Goal: Task Accomplishment & Management: Manage account settings

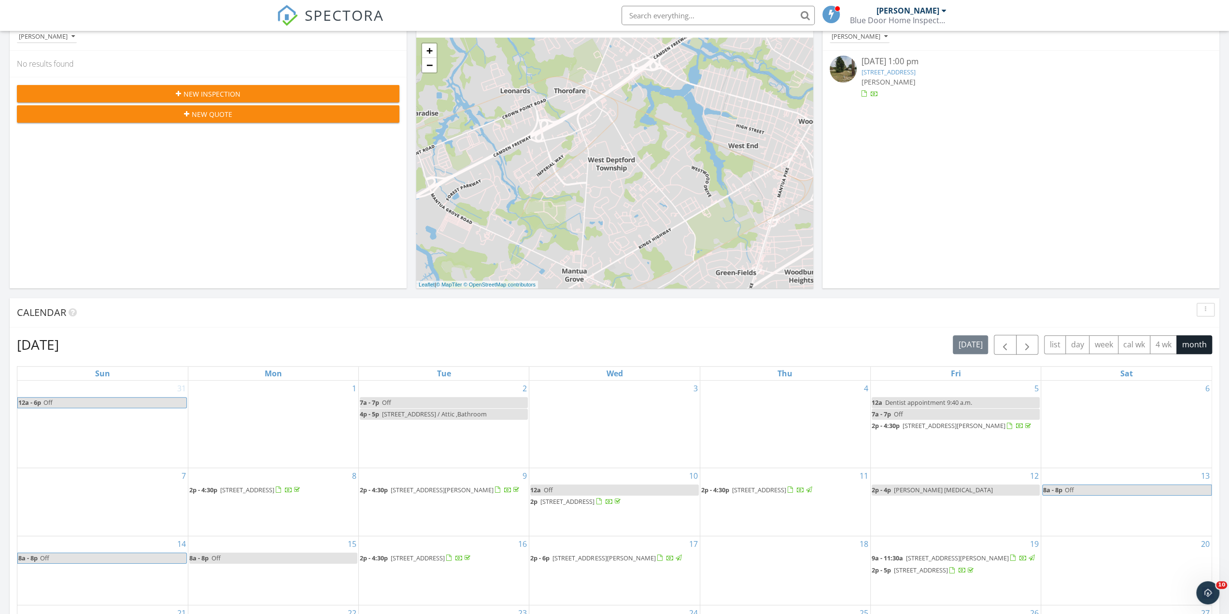
scroll to position [106, 0]
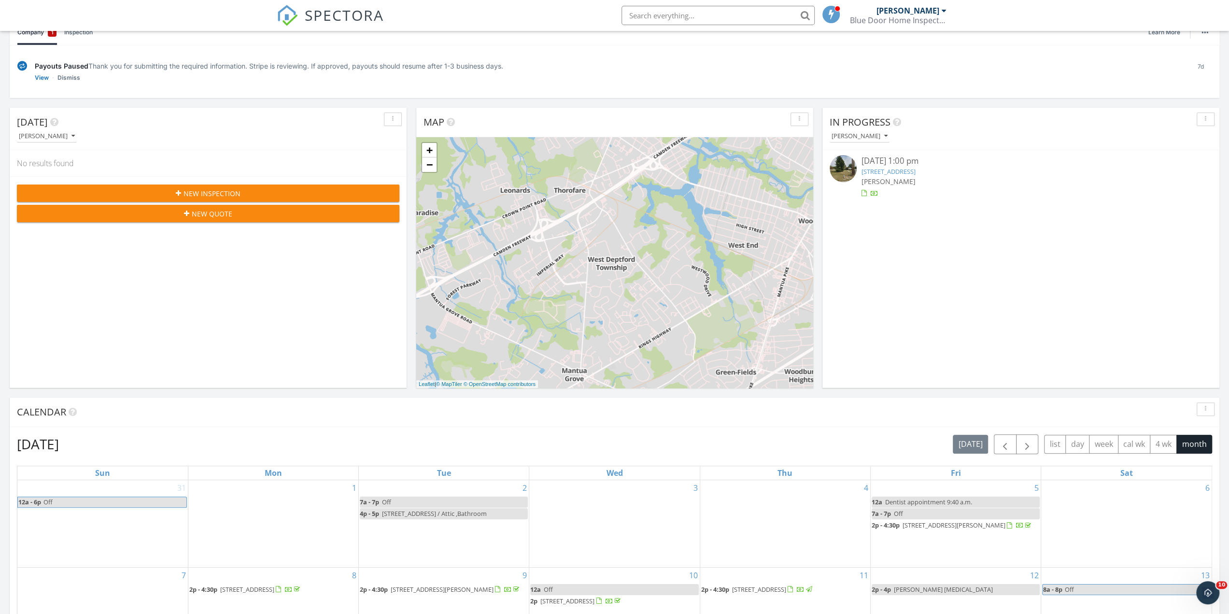
click at [886, 170] on link "370 S Broadway, Pennsville Township, NJ 08070" at bounding box center [889, 171] width 54 height 9
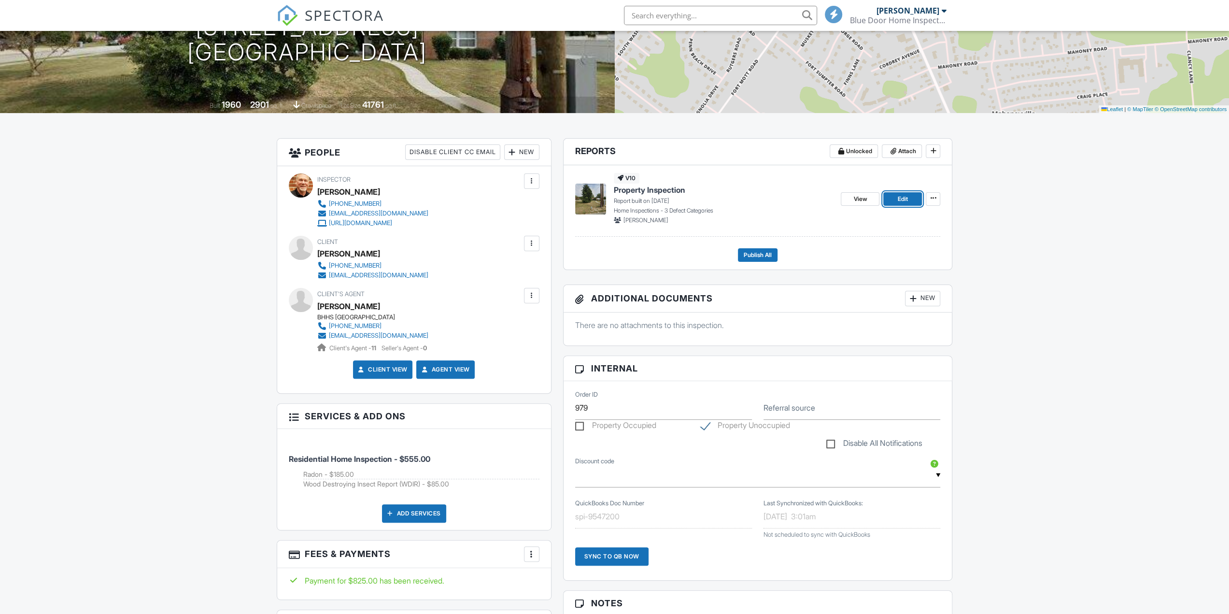
click at [899, 201] on span "Edit" at bounding box center [903, 199] width 10 height 10
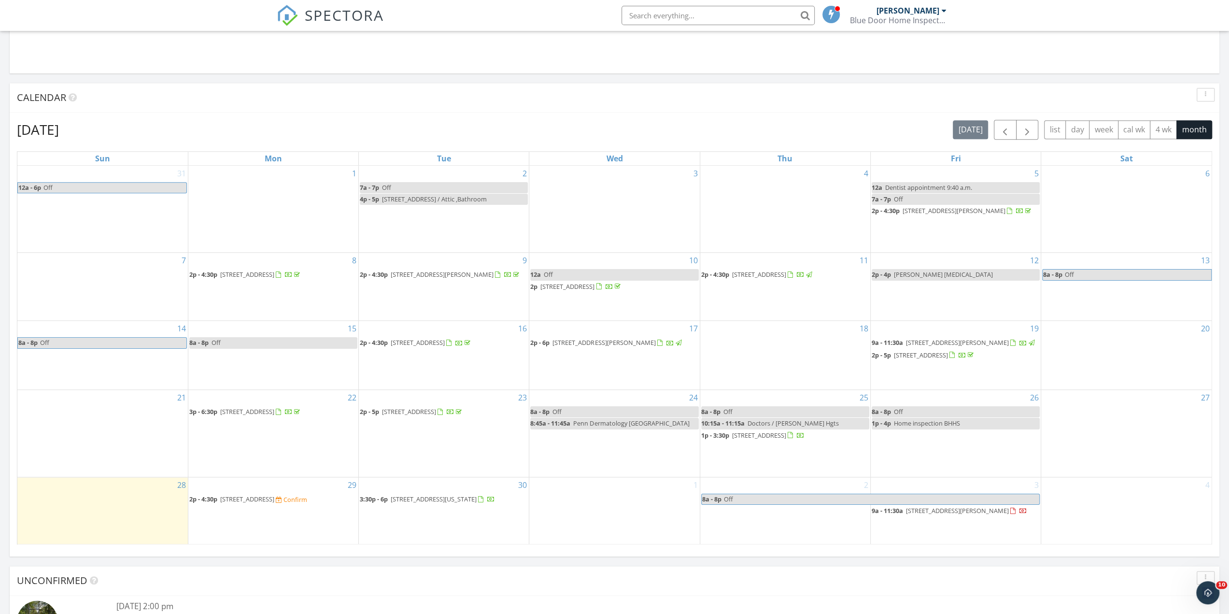
scroll to position [1014, 0]
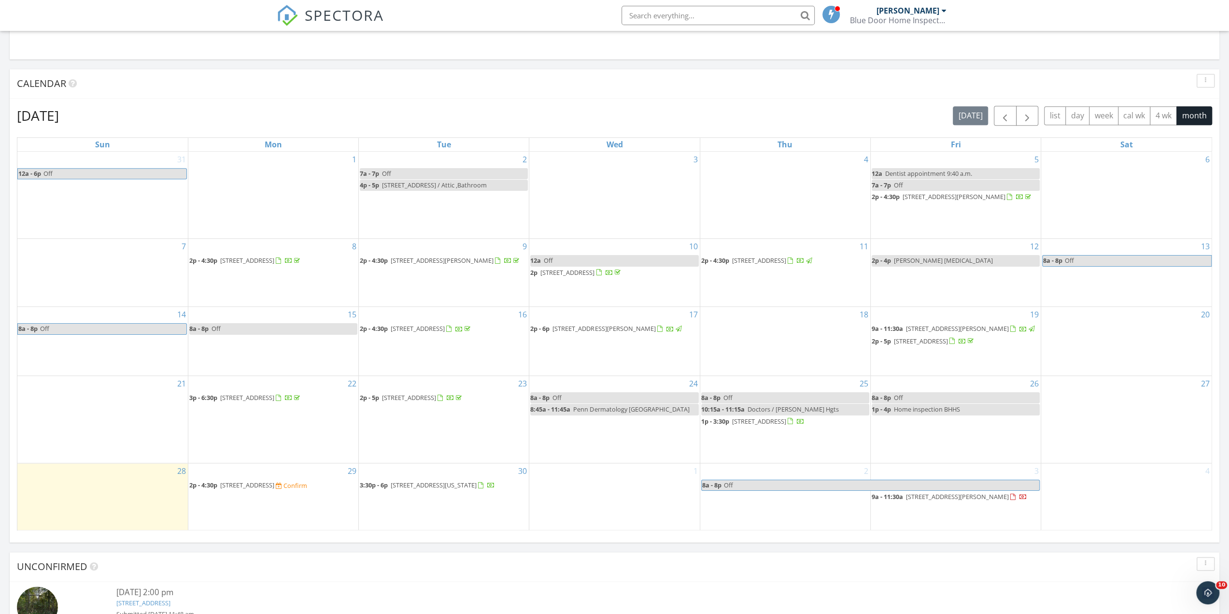
click at [447, 417] on span "370 S Broadway, Pennsville Township 08070" at bounding box center [759, 421] width 54 height 9
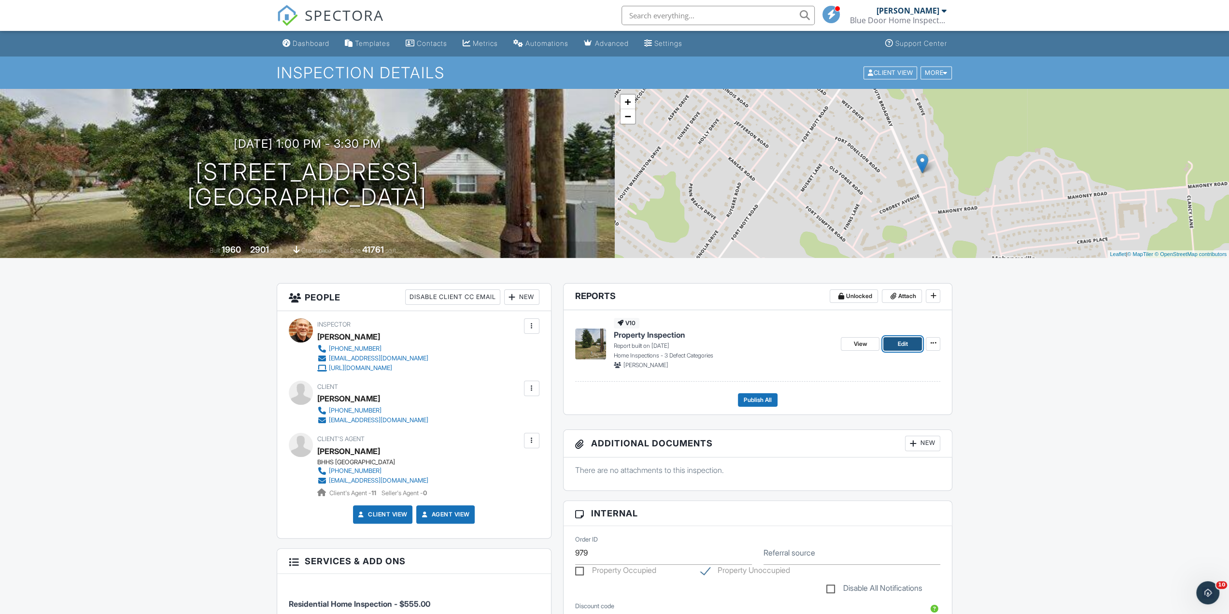
click at [913, 343] on link "Edit" at bounding box center [902, 344] width 39 height 14
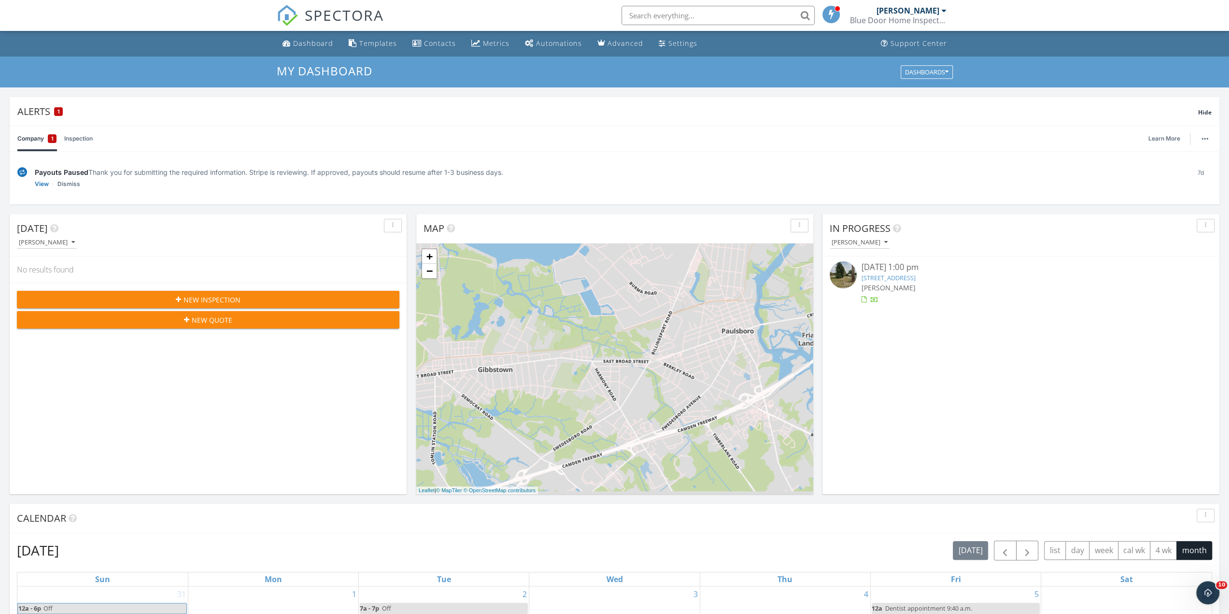
click at [911, 275] on link "370 S Broadway, Pennsville Township, NJ 08070" at bounding box center [889, 277] width 54 height 9
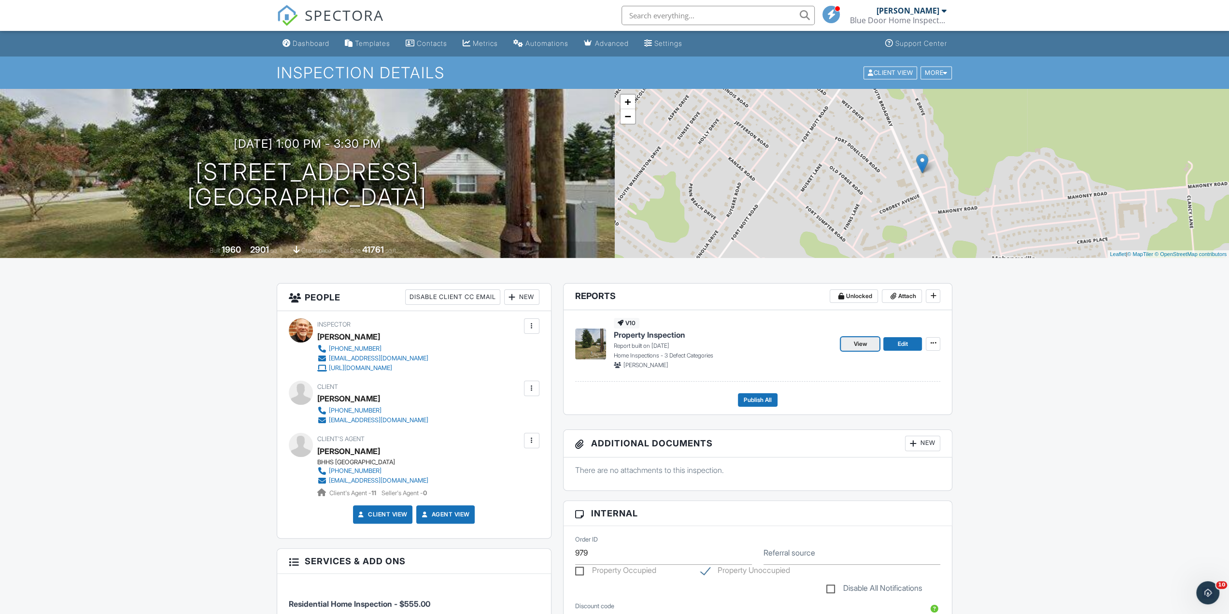
click at [861, 342] on span "View" at bounding box center [860, 344] width 14 height 10
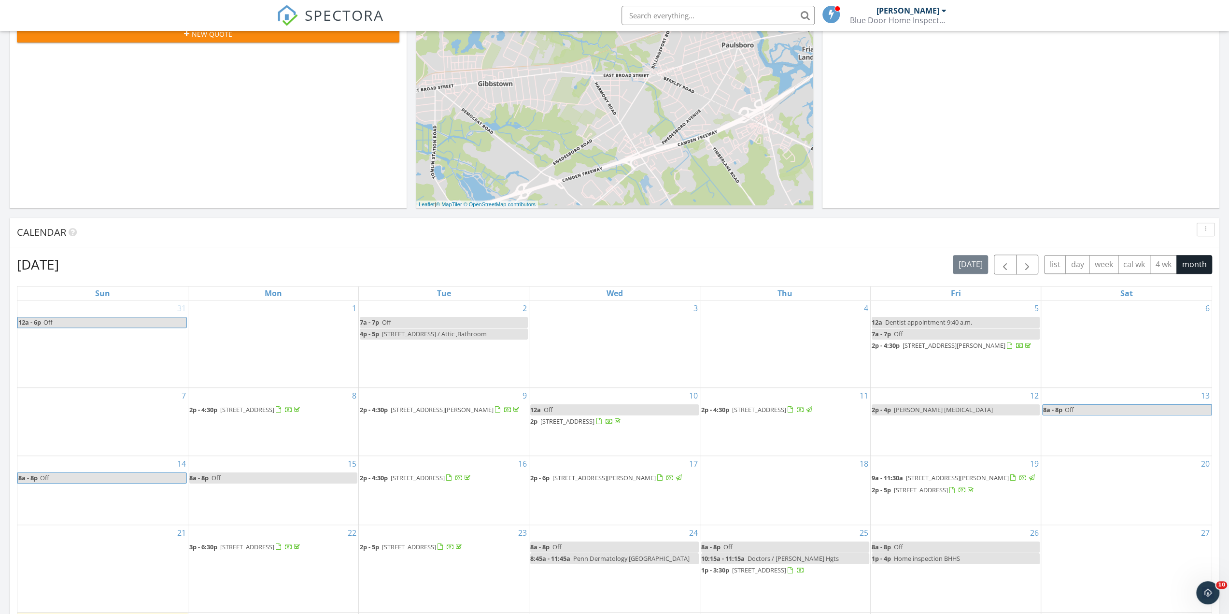
scroll to position [48, 0]
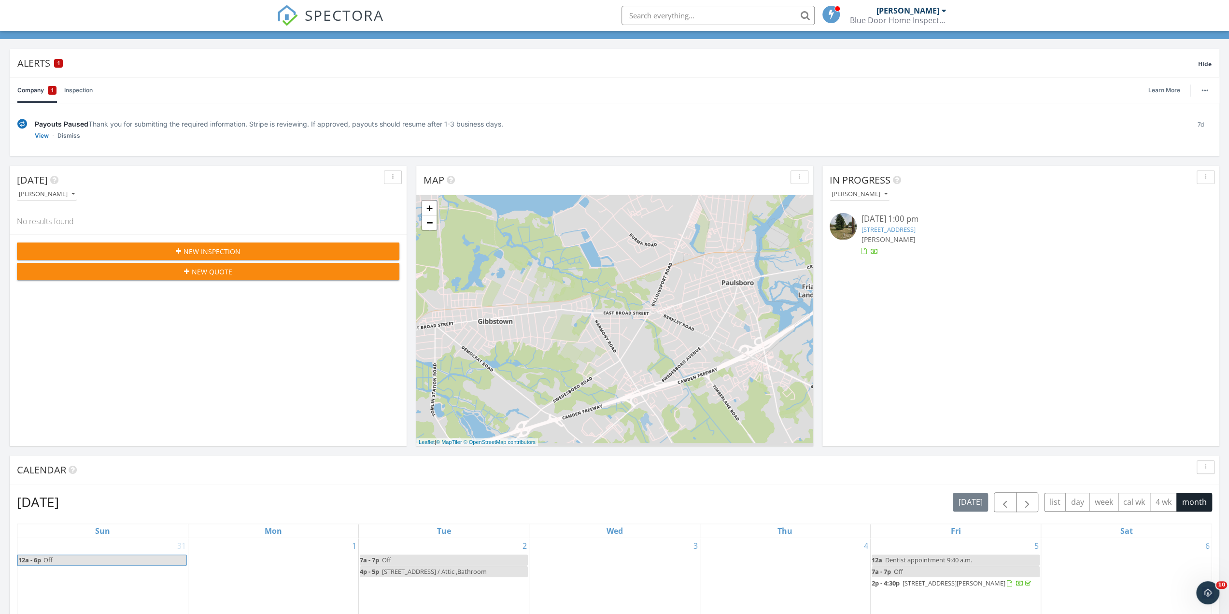
click at [887, 229] on link "[STREET_ADDRESS]" at bounding box center [889, 229] width 54 height 9
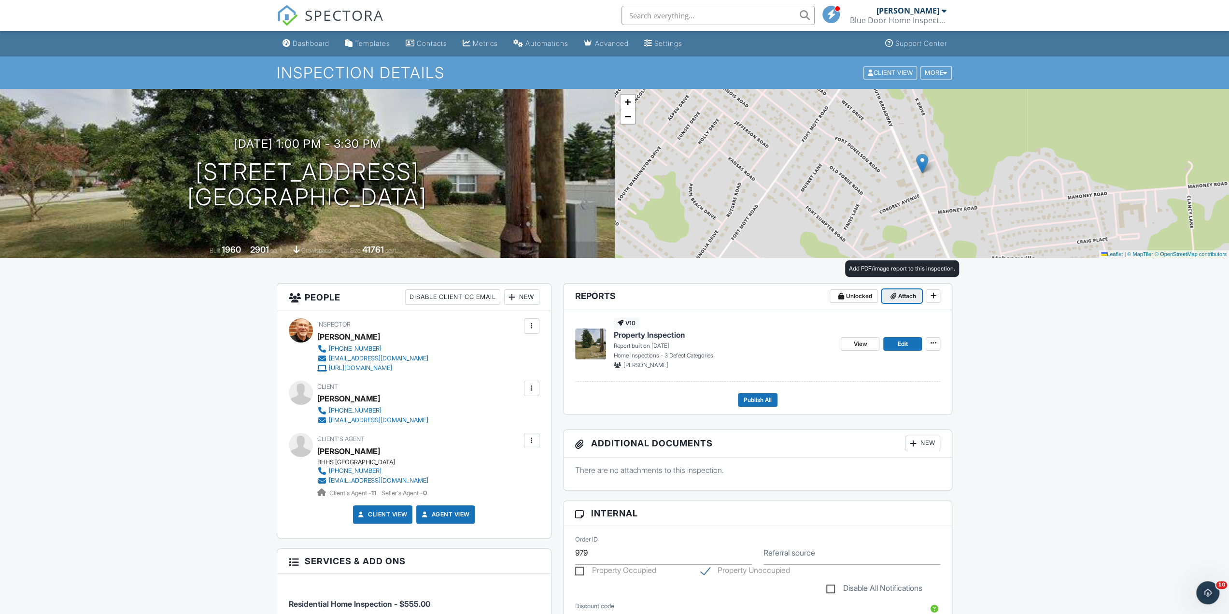
click at [897, 297] on button "Attach" at bounding box center [902, 296] width 40 height 14
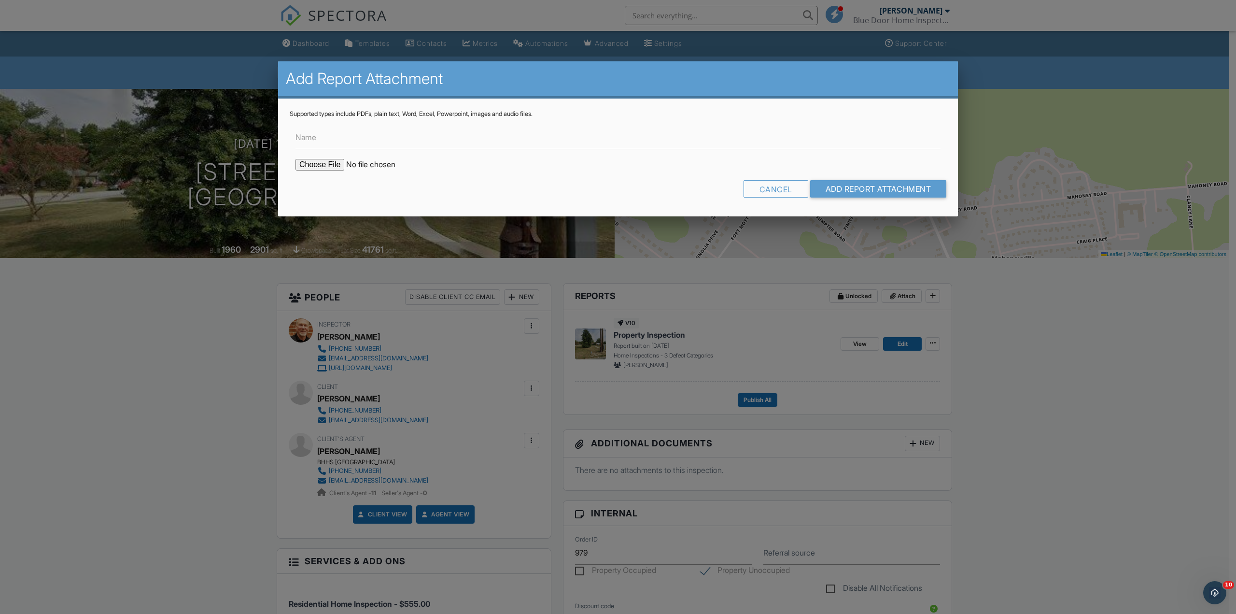
click at [321, 165] on input "file" at bounding box center [378, 165] width 164 height 12
type input "C:\fakepath\370 S Broadway-Insp.pdf"
click at [326, 167] on input "file" at bounding box center [378, 165] width 164 height 12
click at [312, 160] on input "file" at bounding box center [378, 165] width 164 height 12
type input "C:\fakepath\370 S Broadway-Insp.pdf"
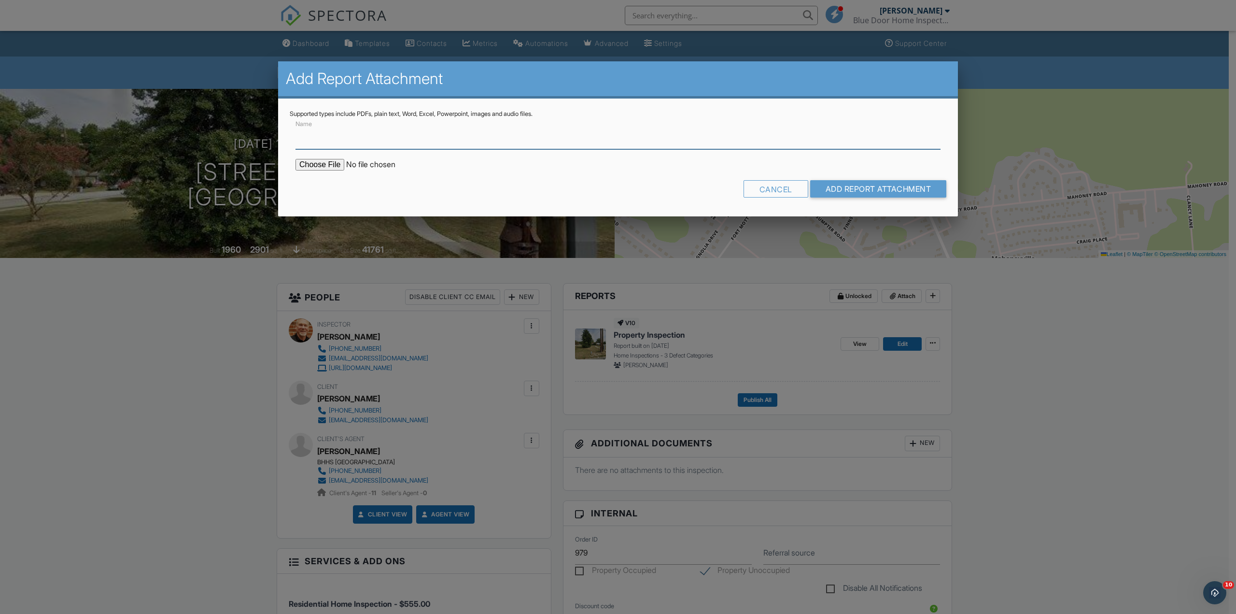
click at [336, 136] on input "Name" at bounding box center [618, 138] width 645 height 24
type input "Wood Destroying Insect Report"
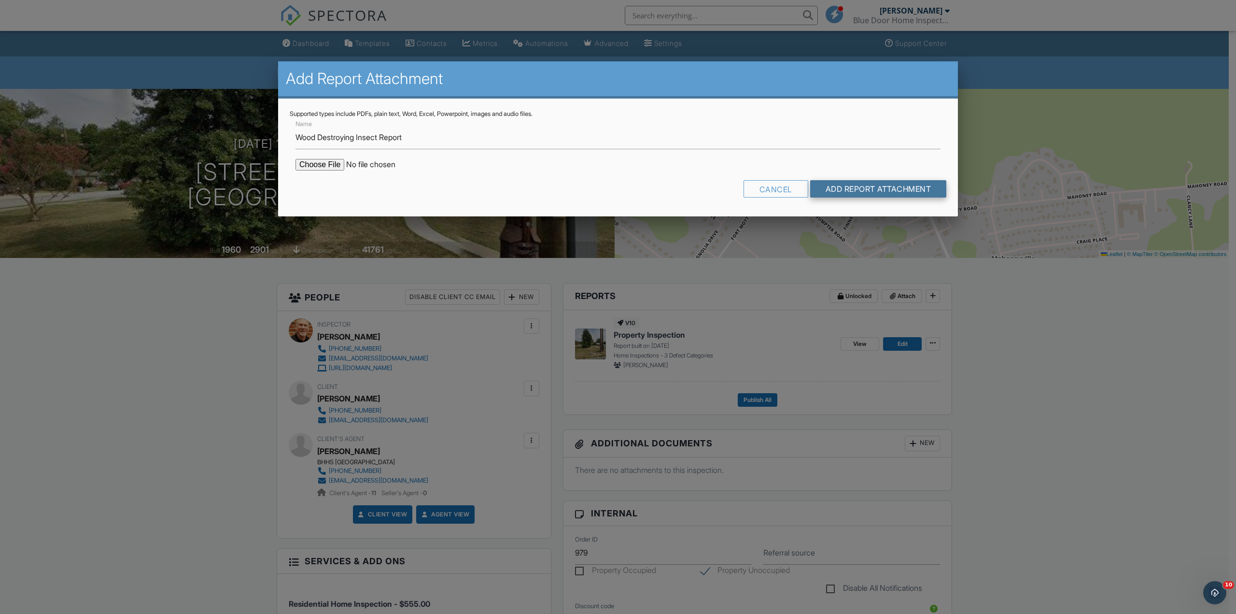
click at [836, 185] on input "Add Report Attachment" at bounding box center [878, 188] width 137 height 17
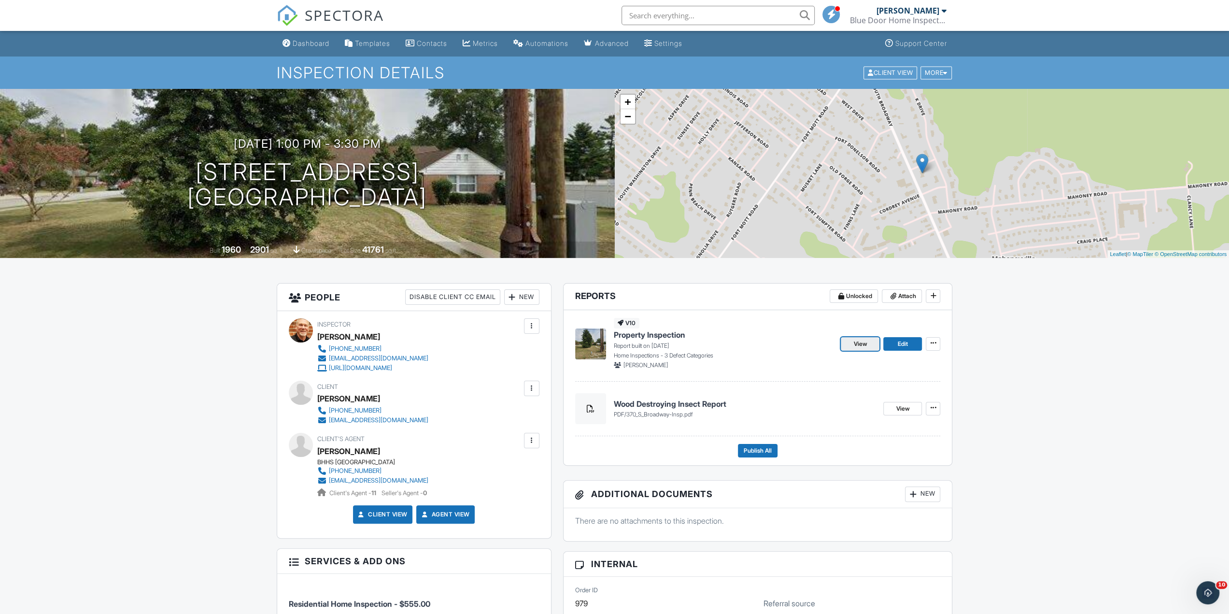
click at [862, 340] on span "View" at bounding box center [860, 344] width 14 height 10
click at [678, 403] on h4 "Wood Destroying Insect Report" at bounding box center [745, 403] width 262 height 11
click at [765, 448] on span "Publish All" at bounding box center [758, 451] width 28 height 10
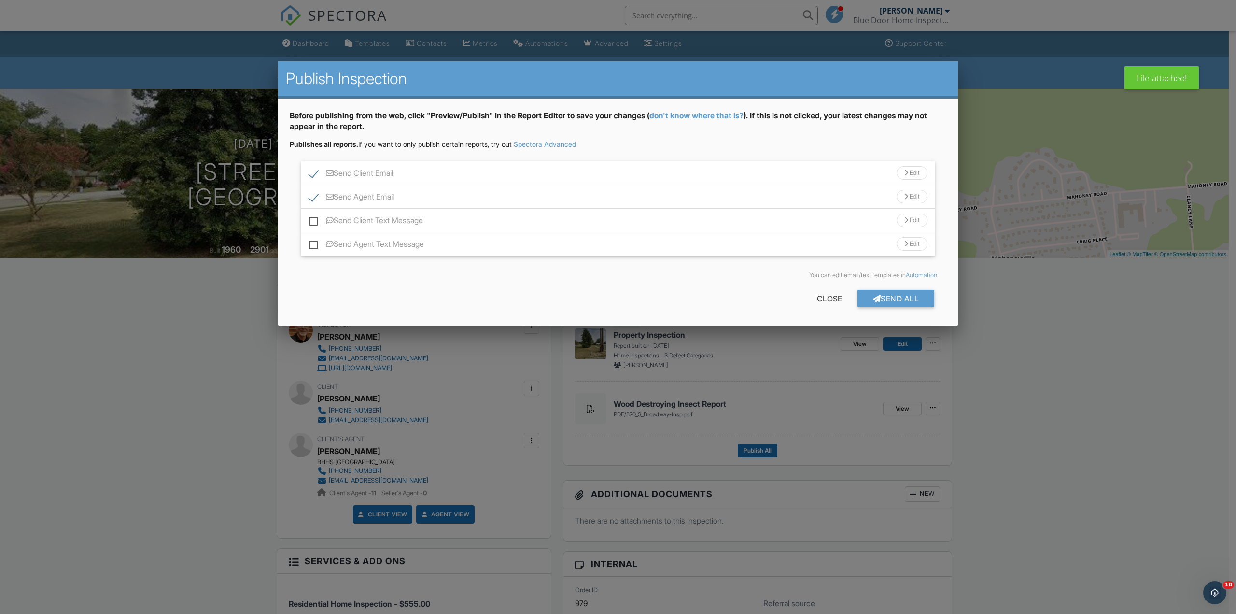
click at [884, 297] on div "Send All" at bounding box center [896, 298] width 77 height 17
